Goal: Check status

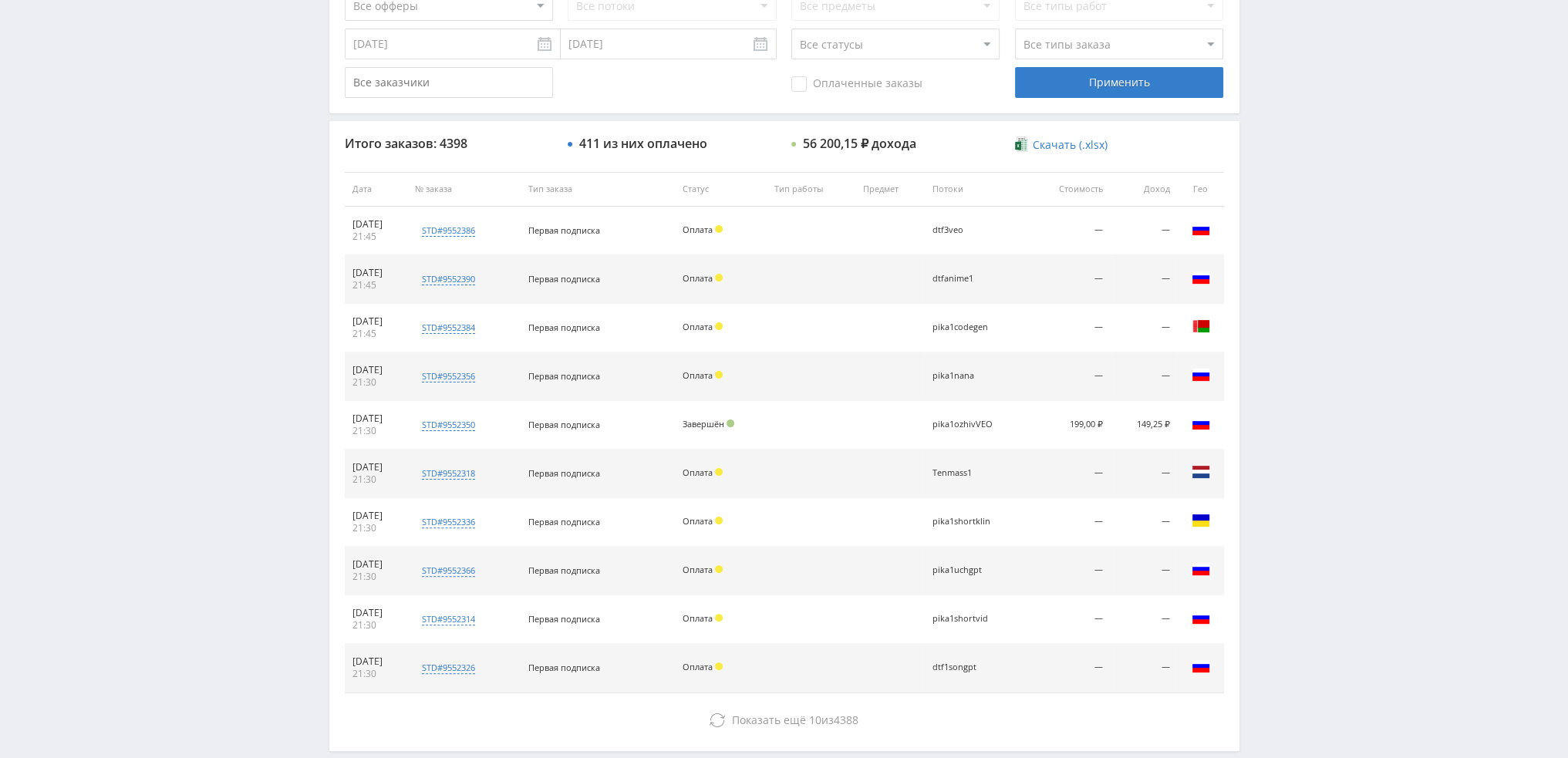
scroll to position [533, 0]
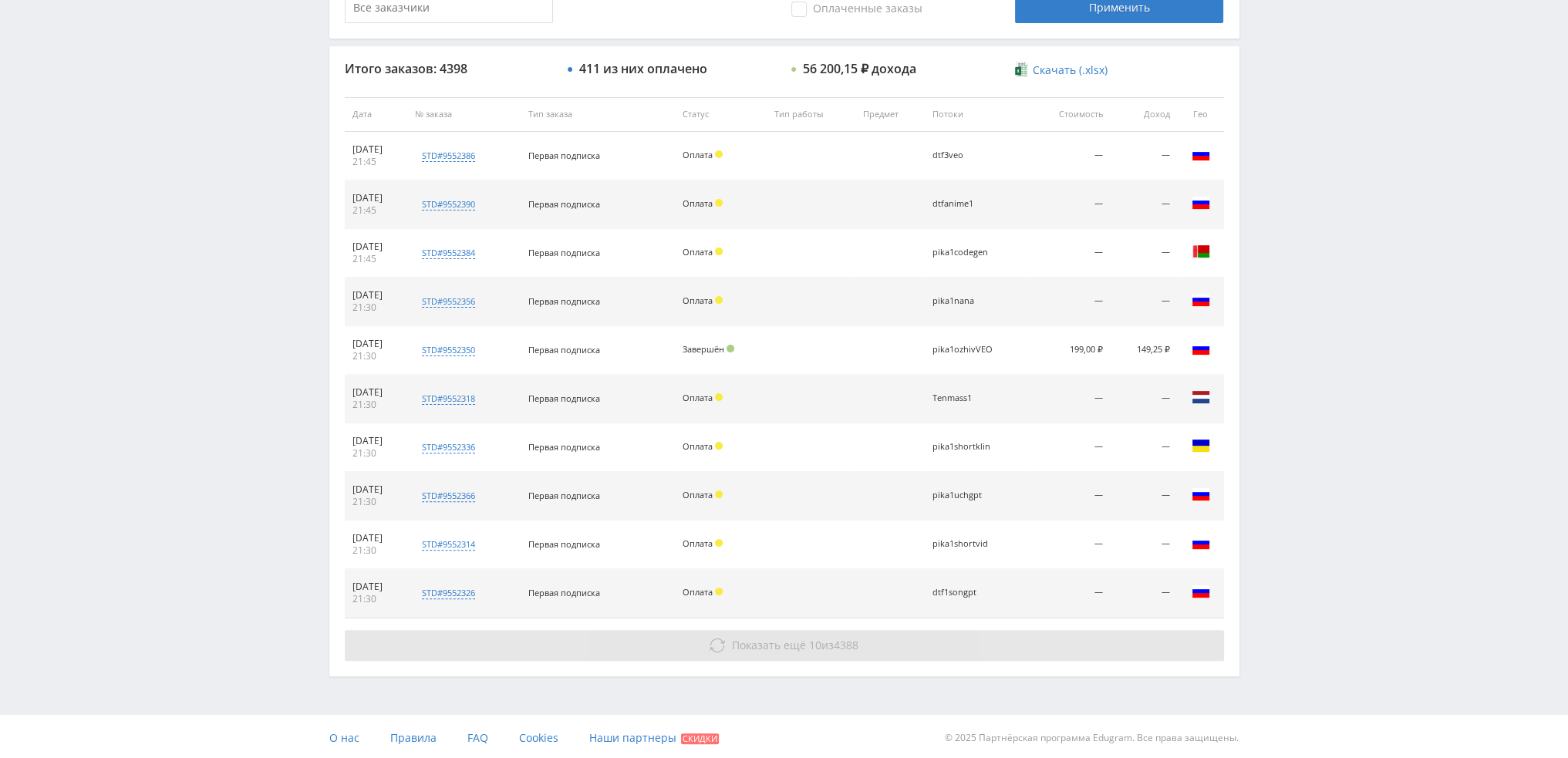
click at [802, 641] on span "Показать ещё 10 из 4388" at bounding box center [795, 644] width 127 height 15
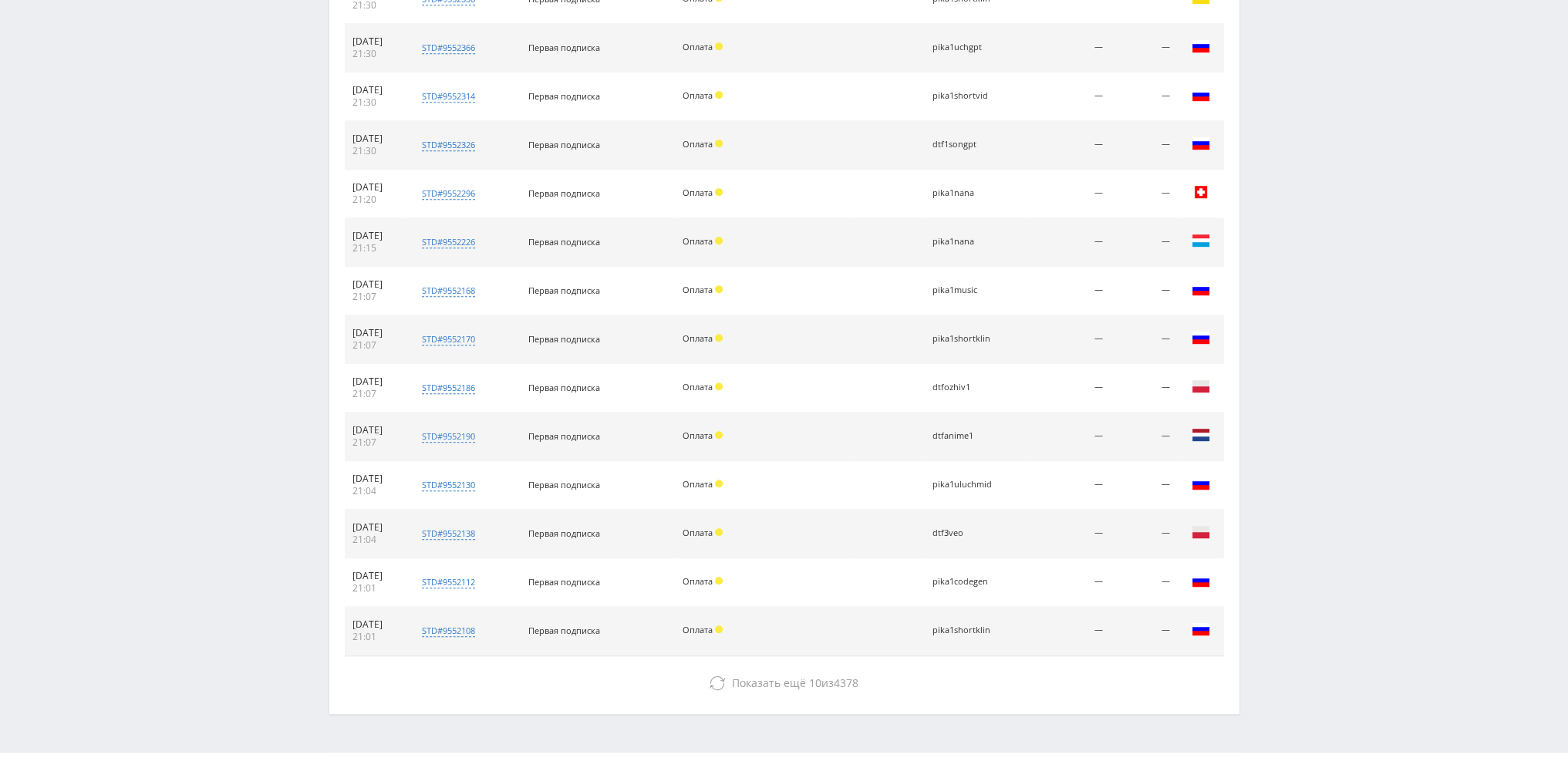
scroll to position [996, 0]
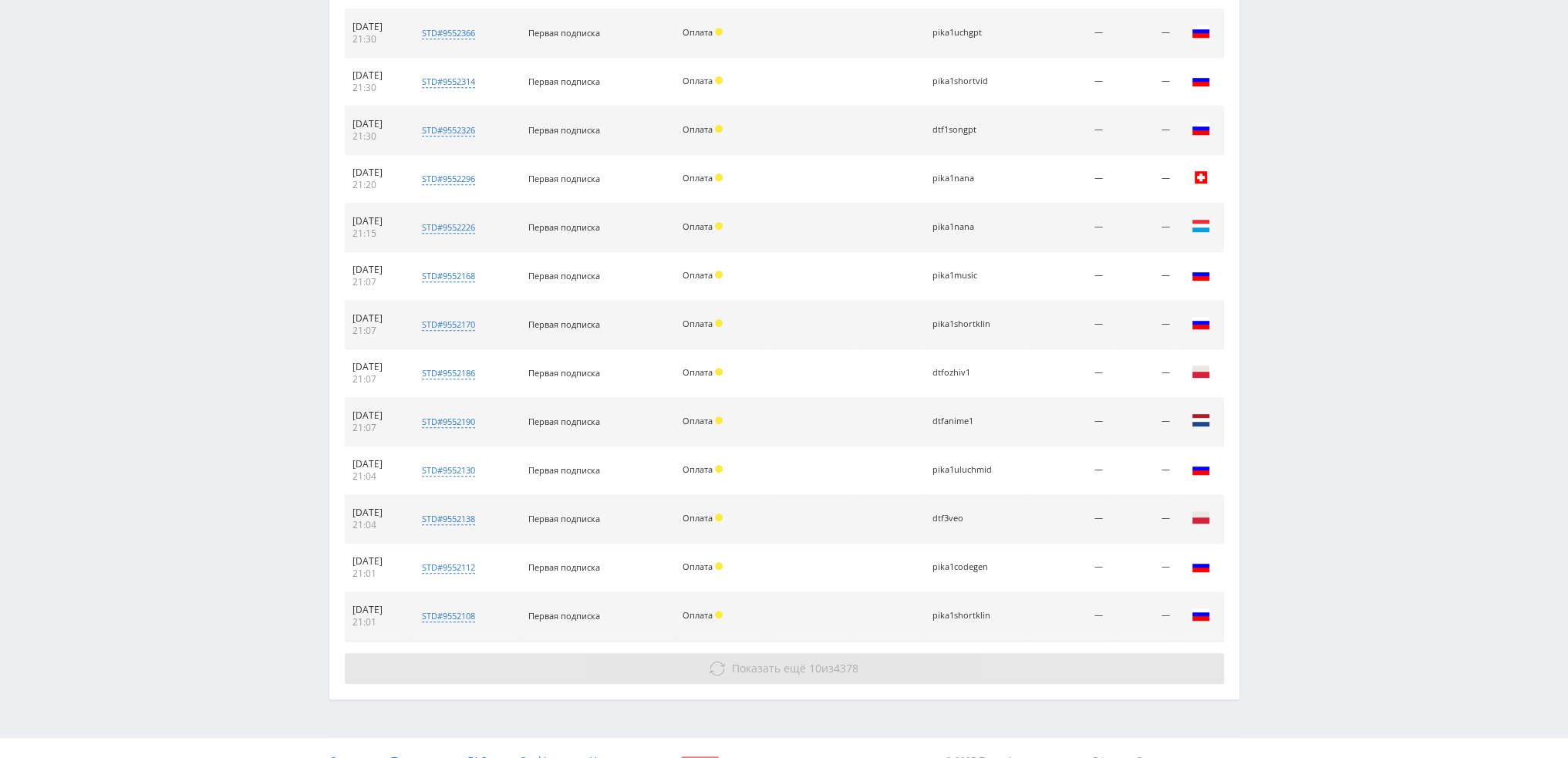
click at [810, 665] on span "10" at bounding box center [815, 668] width 13 height 15
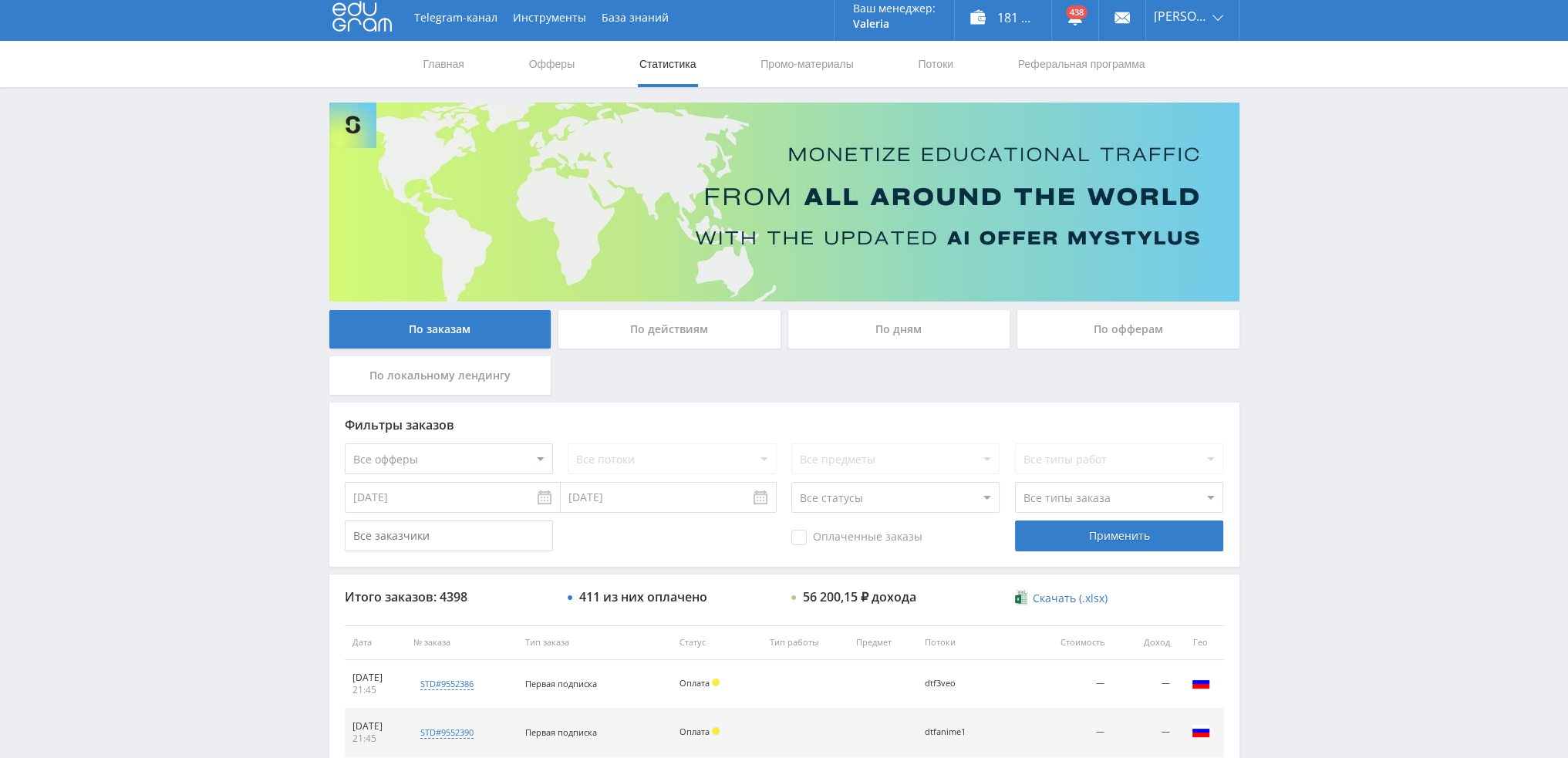
scroll to position [0, 0]
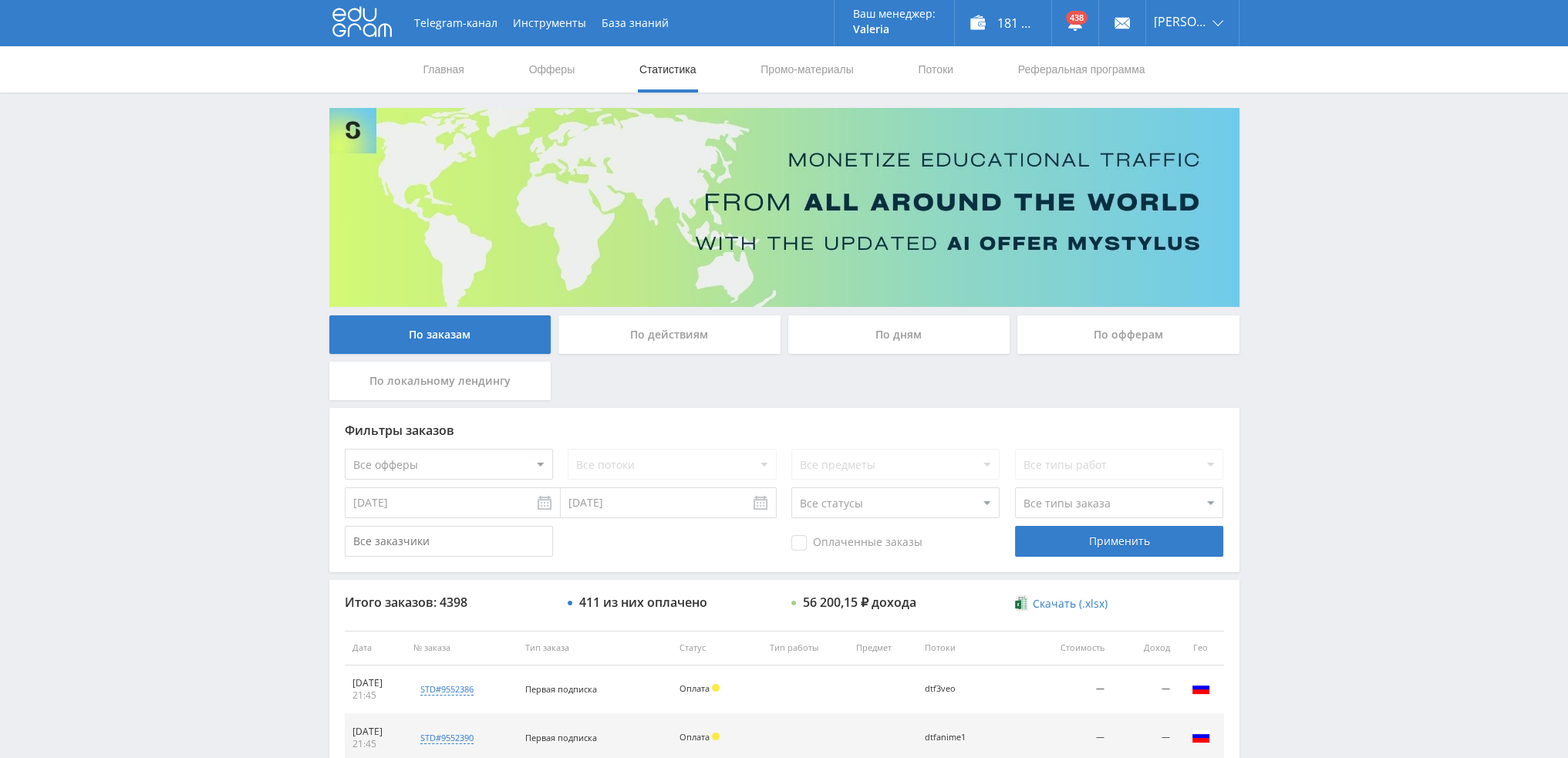
click at [919, 337] on div "По дням" at bounding box center [899, 333] width 222 height 38
click at [0, 0] on input "По дням" at bounding box center [0, 0] width 0 height 0
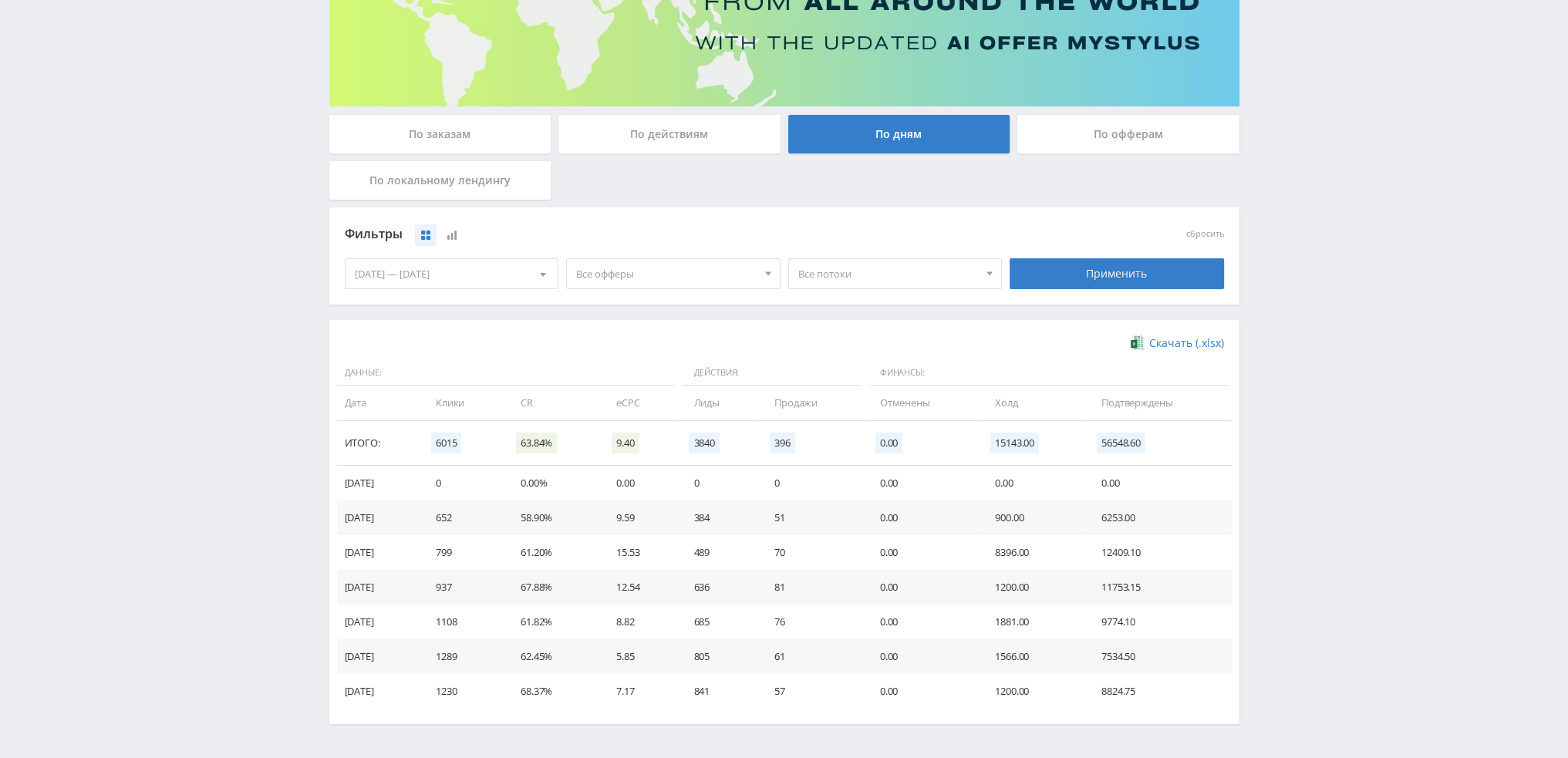
scroll to position [250, 0]
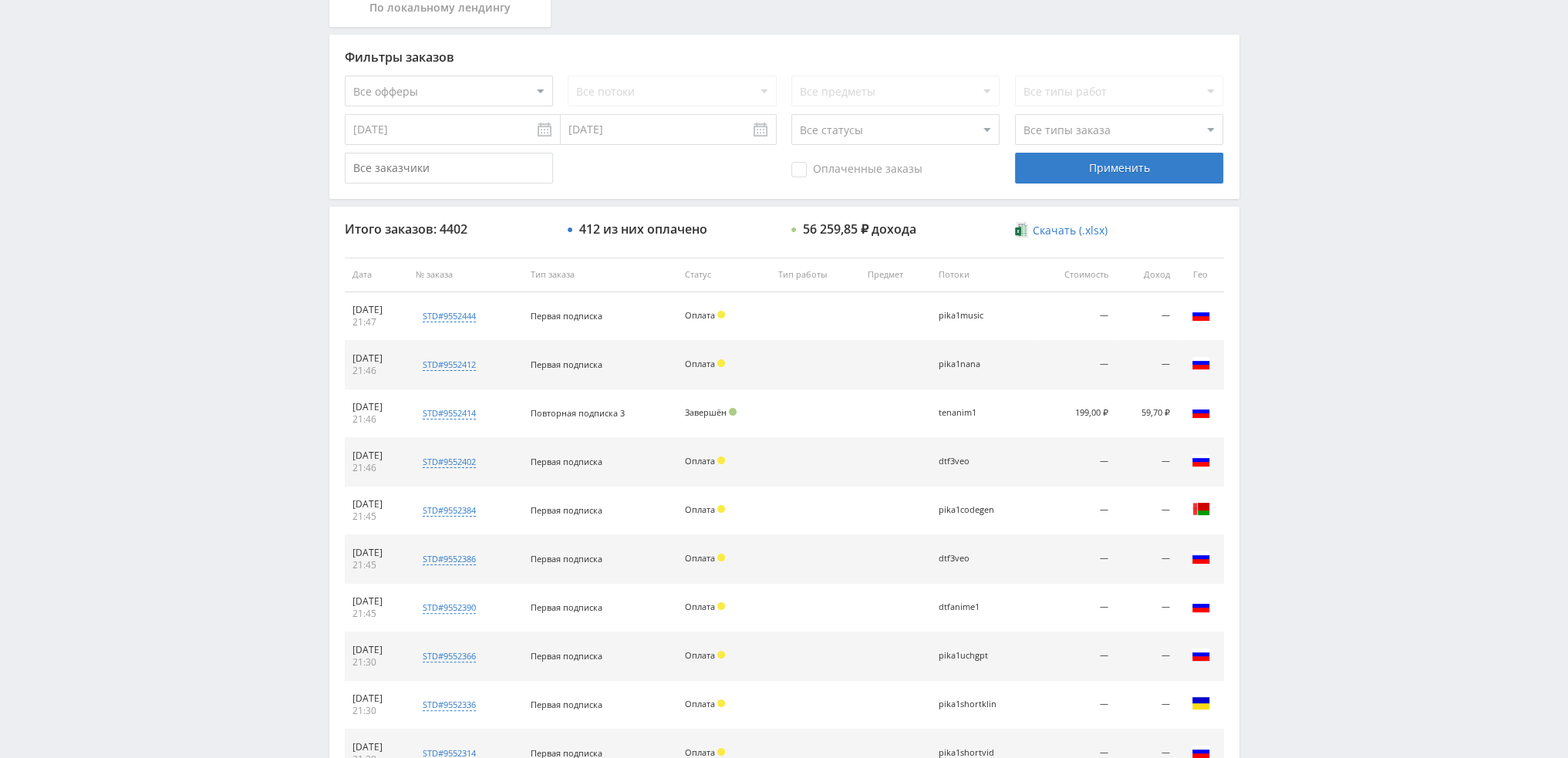
scroll to position [385, 0]
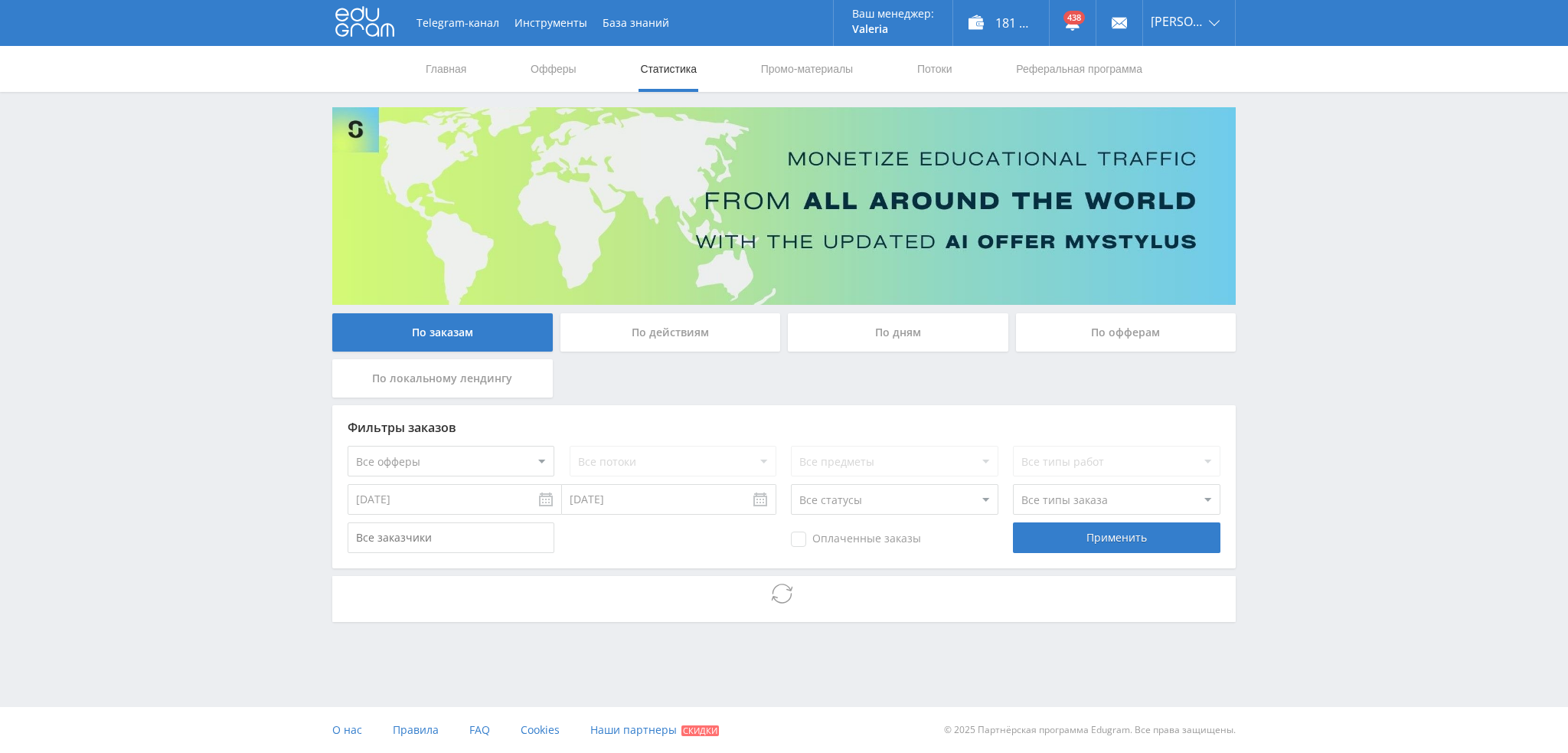
click at [1501, 294] on div "Telegram-канал Инструменты База знаний Ваш менеджер: Valeria Valeria Online @va…" at bounding box center [784, 353] width 1568 height 706
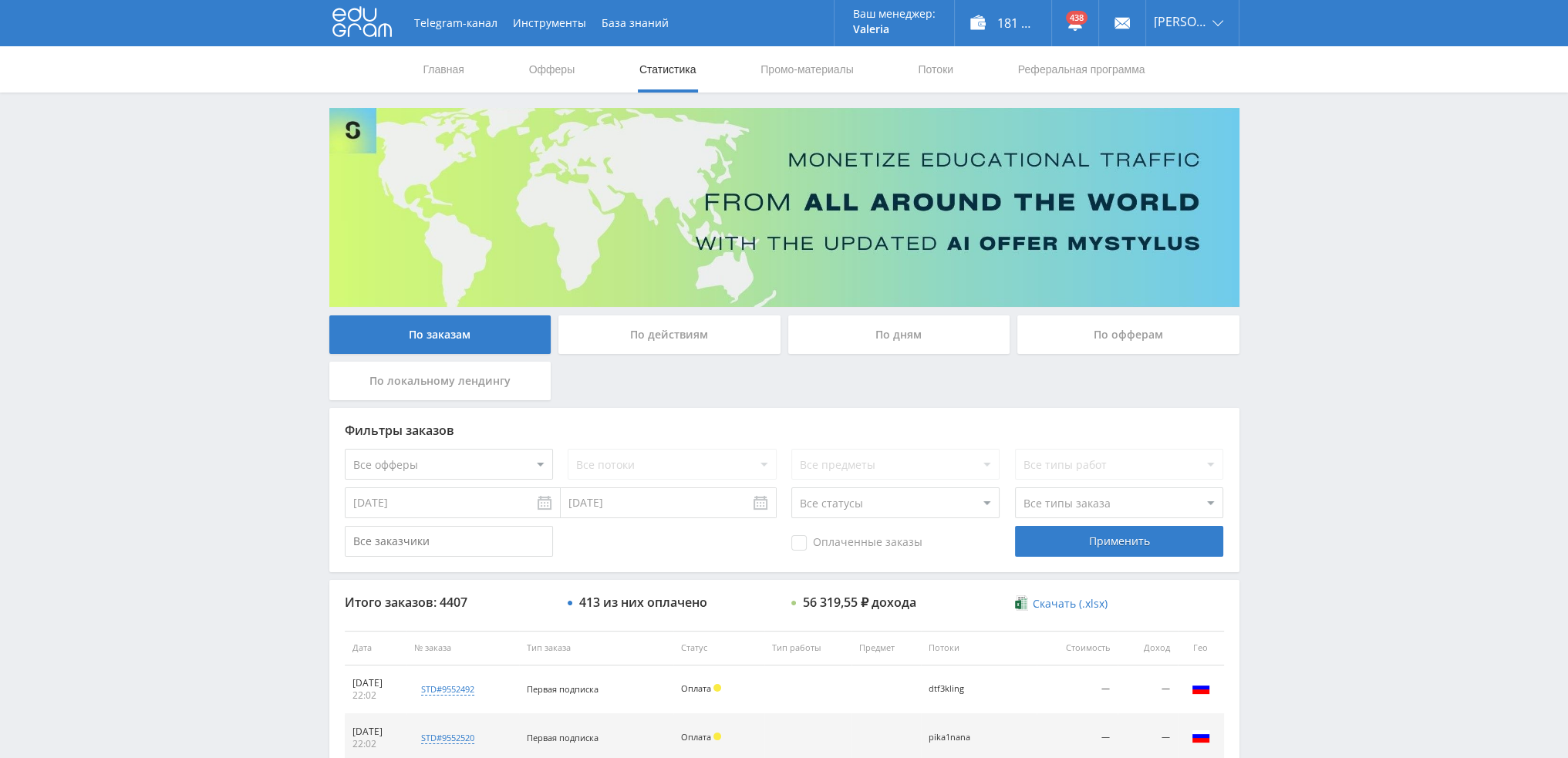
click at [888, 333] on div "По дням" at bounding box center [899, 333] width 222 height 38
click at [0, 0] on input "По дням" at bounding box center [0, 0] width 0 height 0
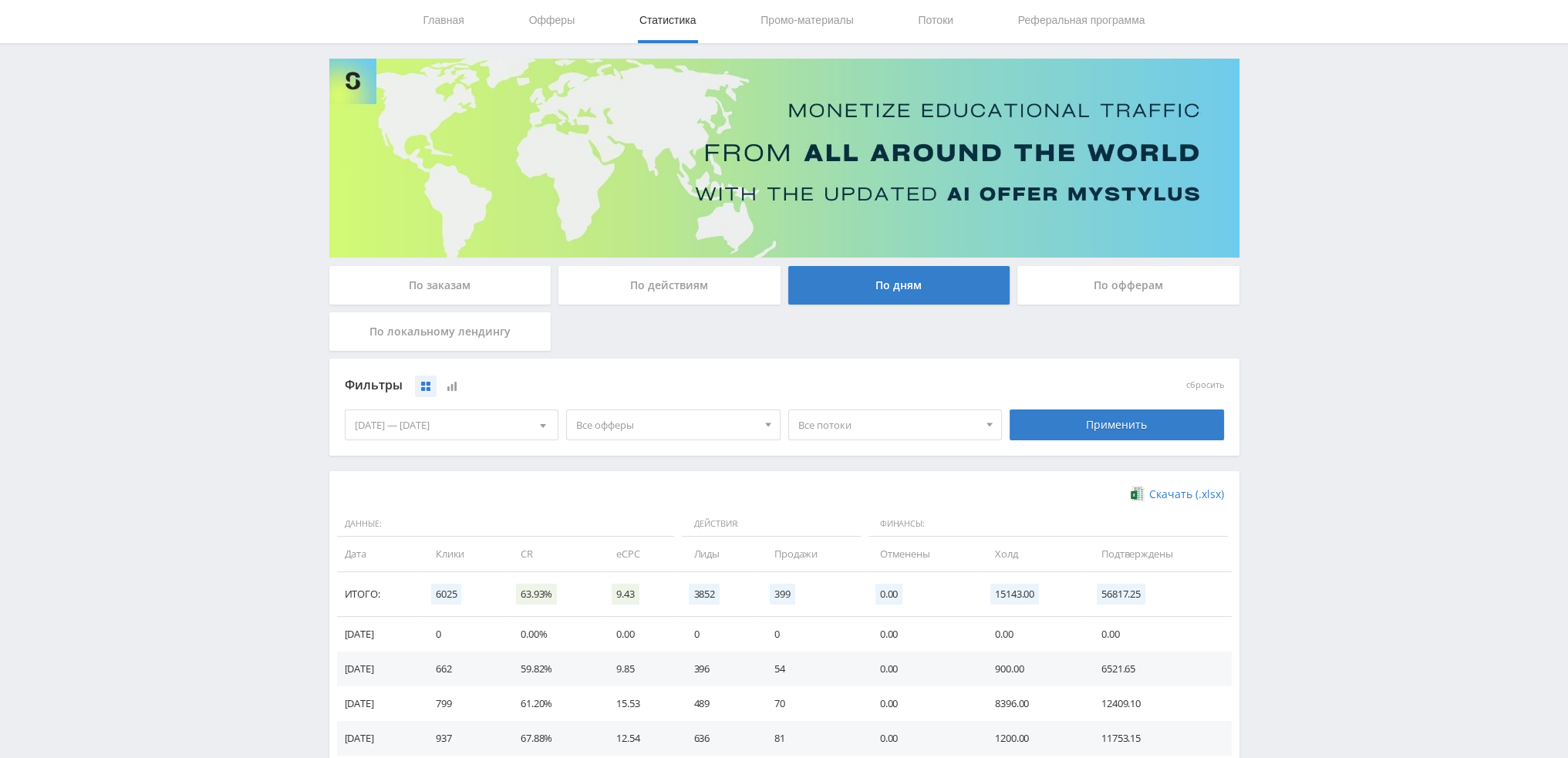
scroll to position [250, 0]
